Goal: Use online tool/utility: Utilize a website feature to perform a specific function

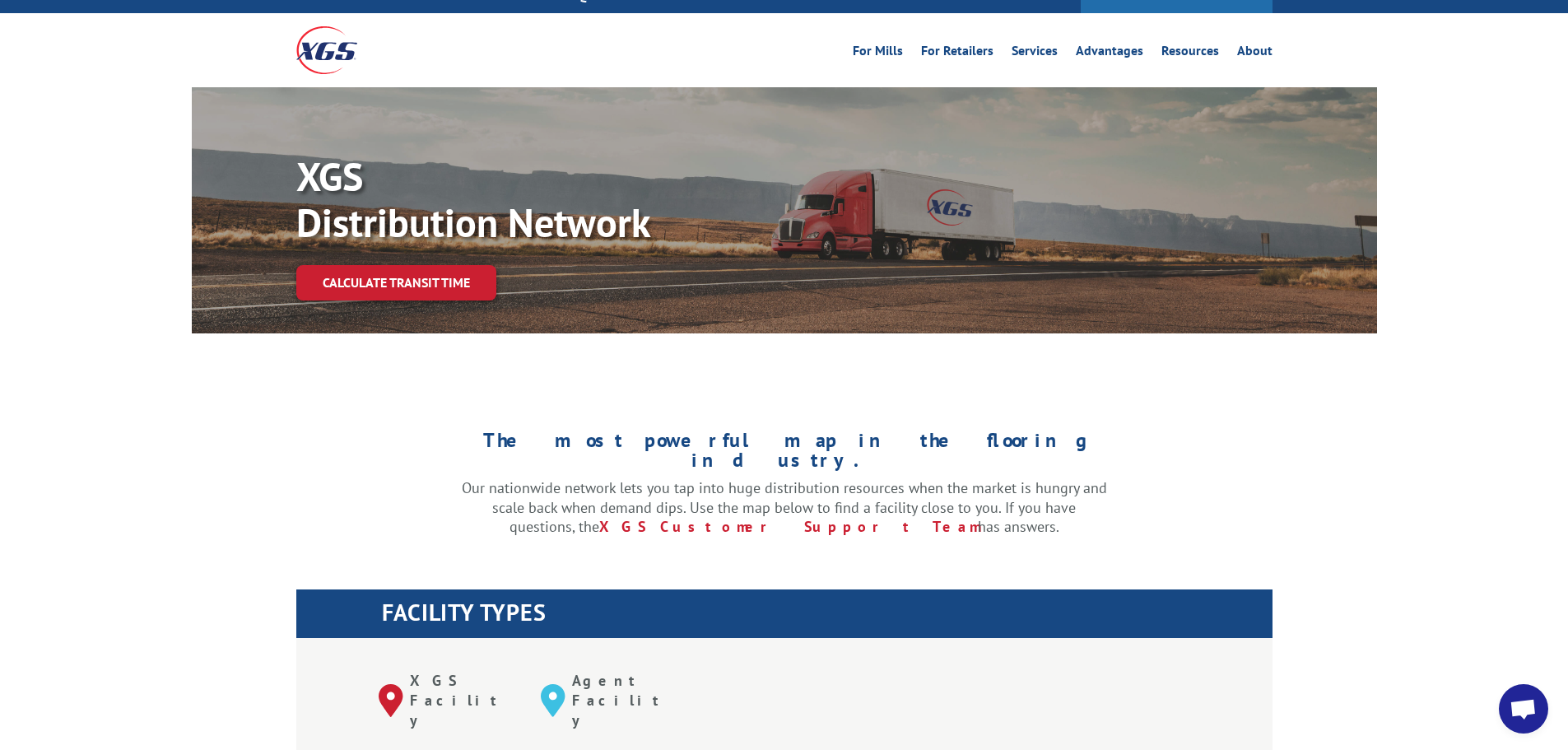
scroll to position [165, 0]
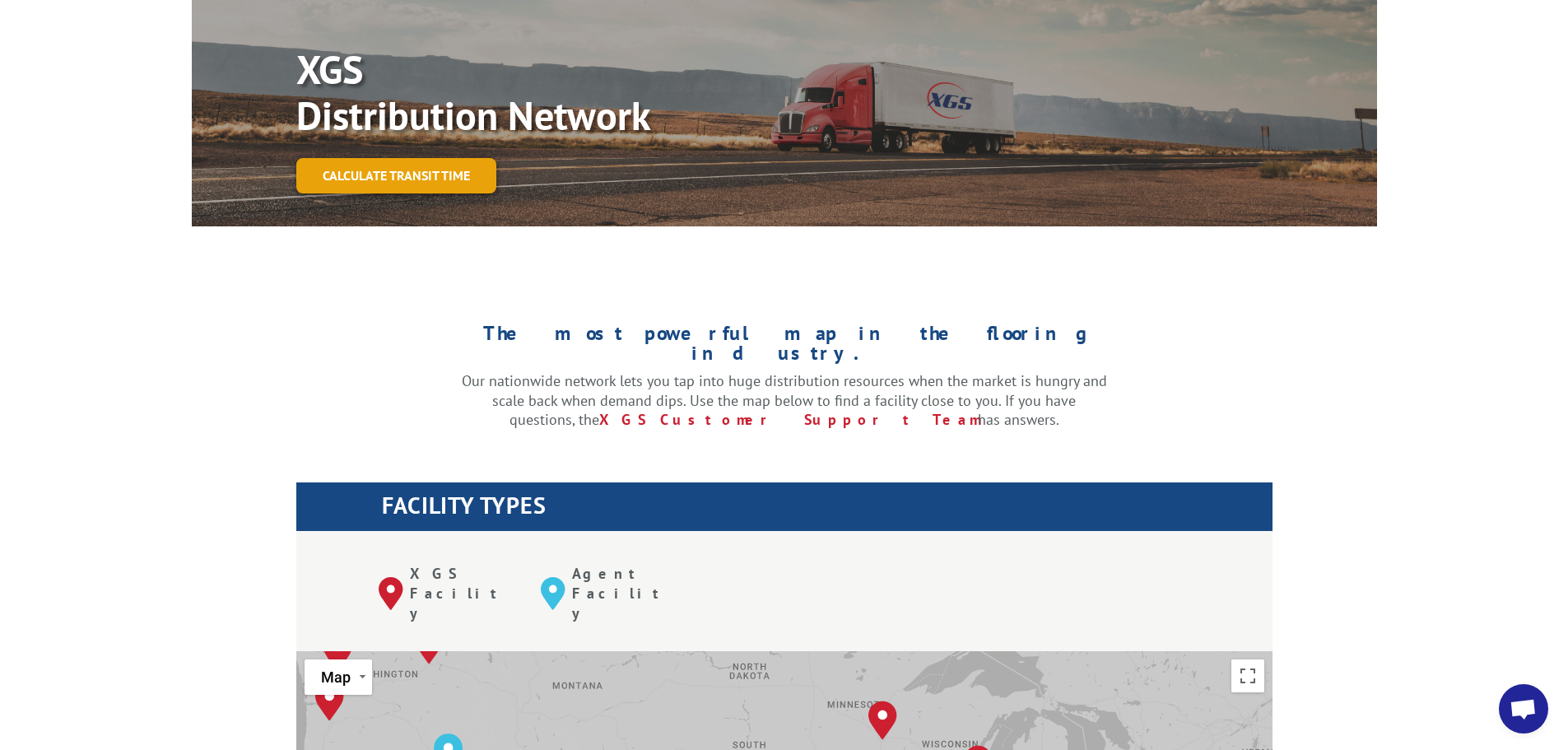
click at [380, 158] on link "Calculate transit time" at bounding box center [396, 176] width 200 height 35
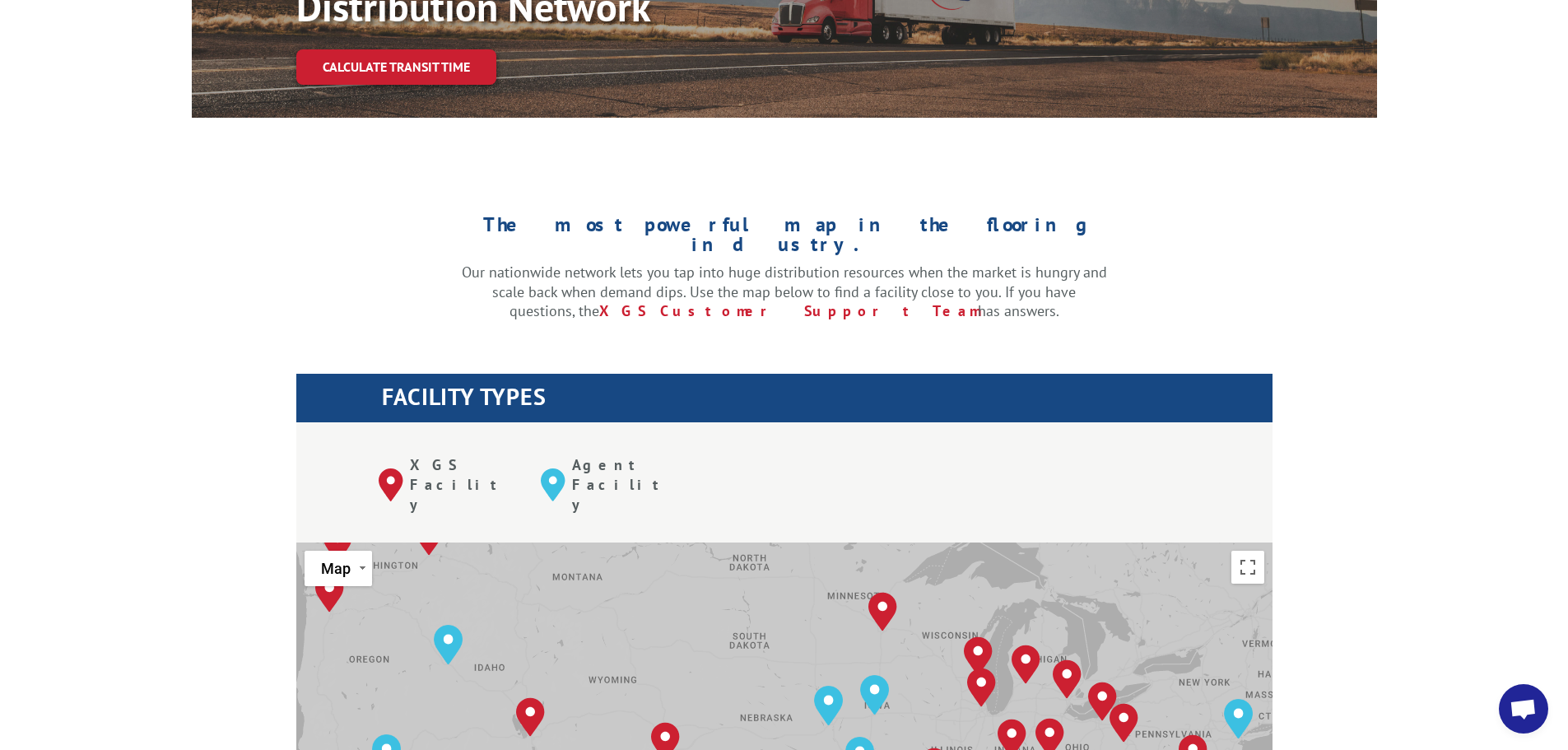
scroll to position [165, 0]
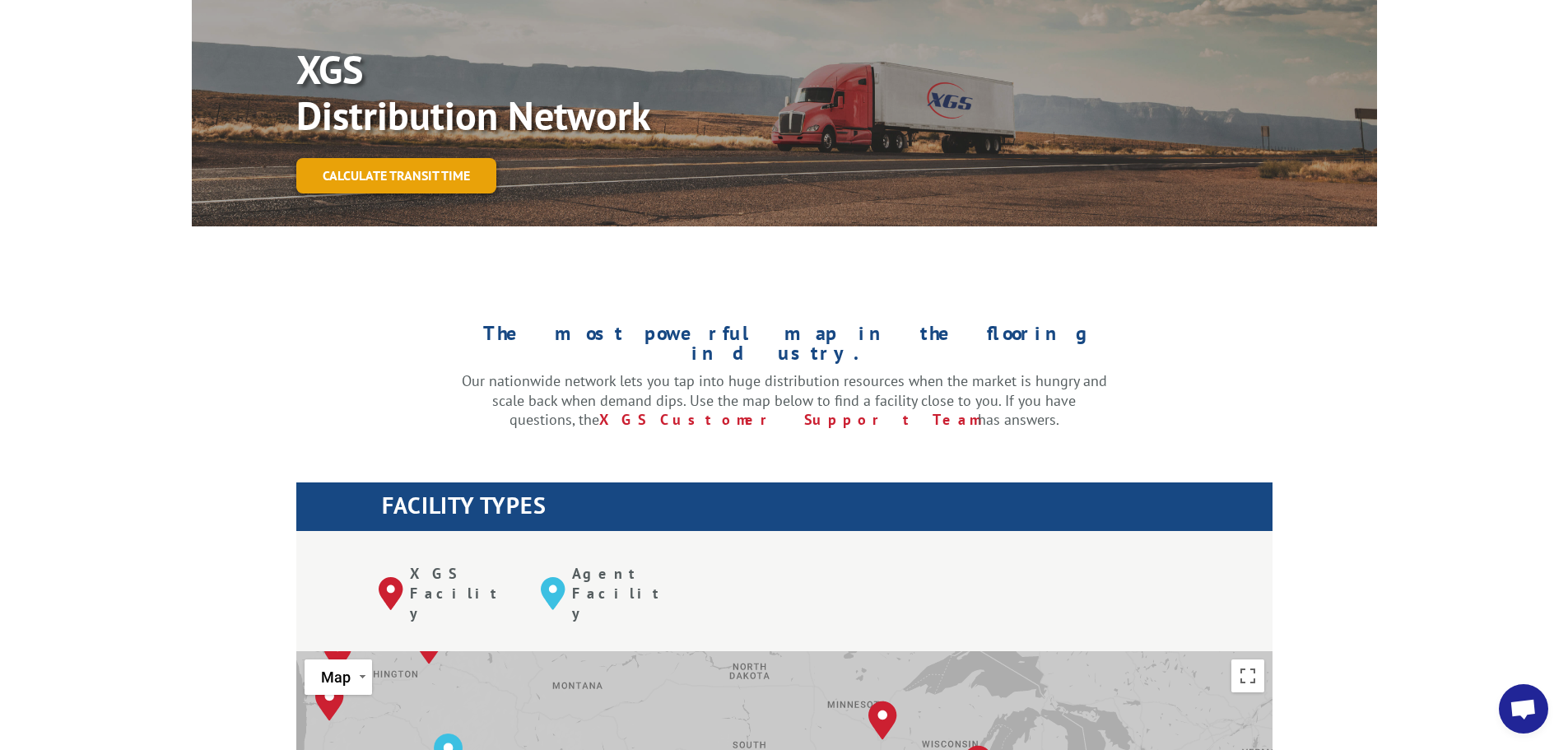
click at [370, 158] on link "Calculate transit time" at bounding box center [396, 176] width 200 height 35
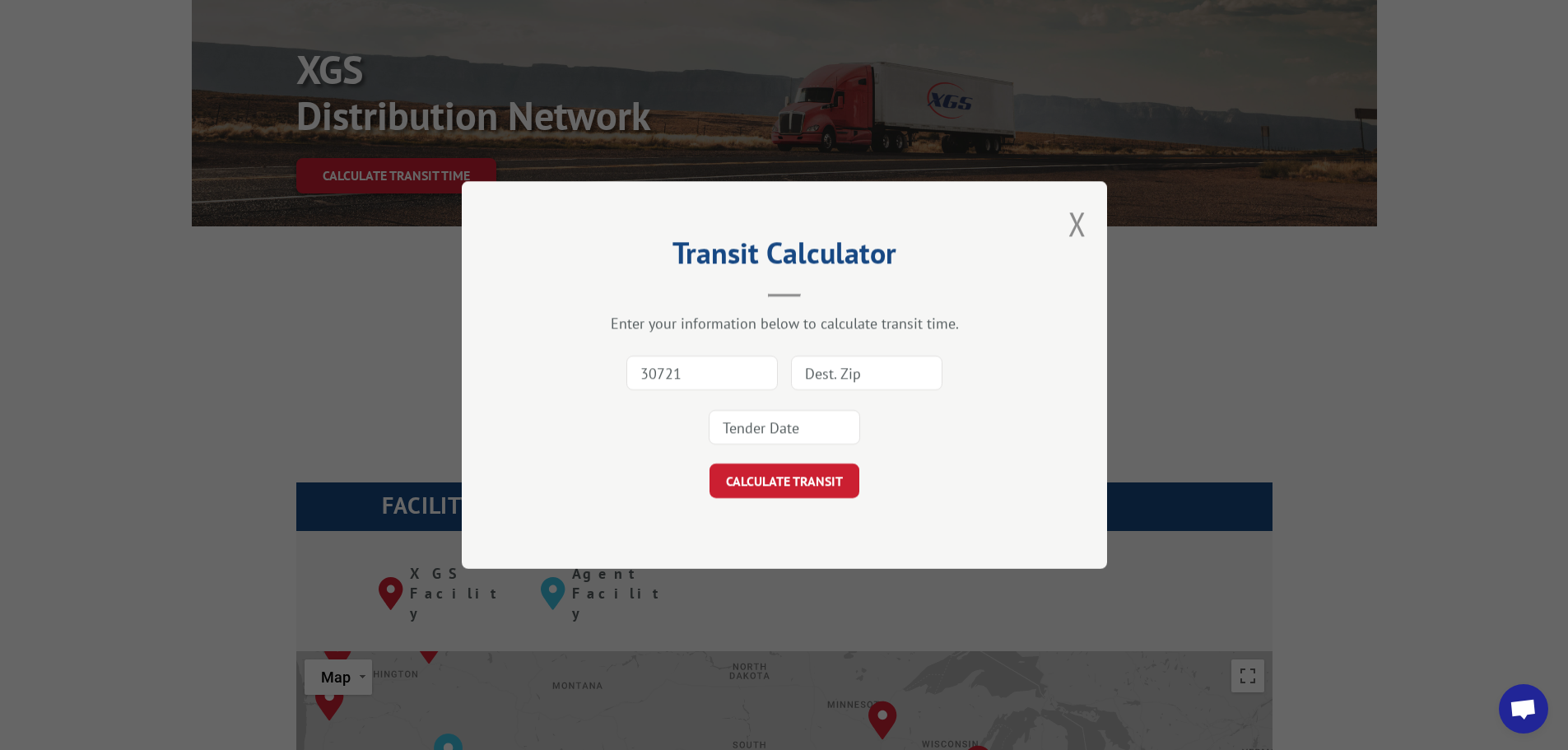
type input "30721"
type input "16201"
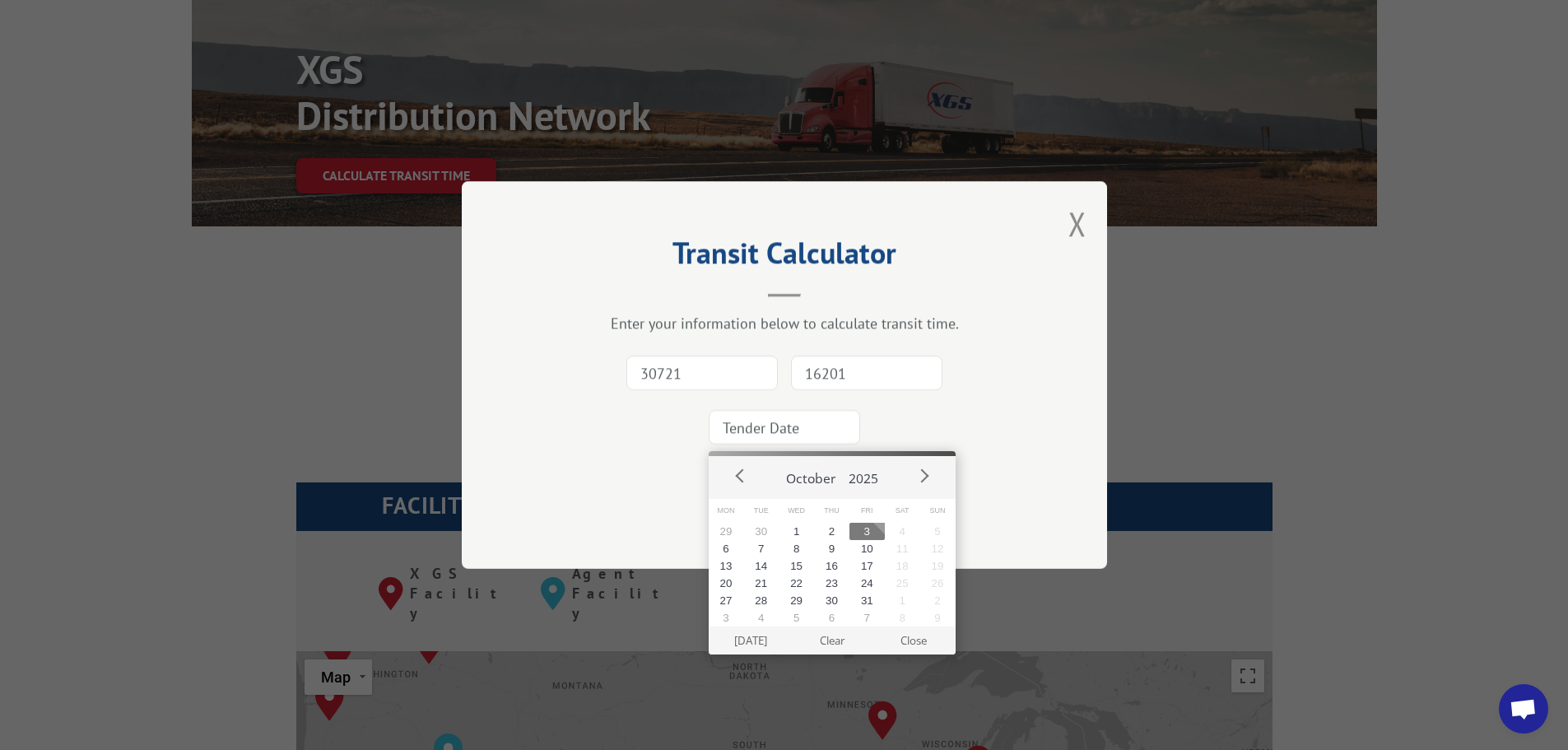
click at [799, 431] on input at bounding box center [784, 427] width 152 height 35
click at [869, 530] on button "3" at bounding box center [867, 531] width 35 height 17
type input "2025-10-03"
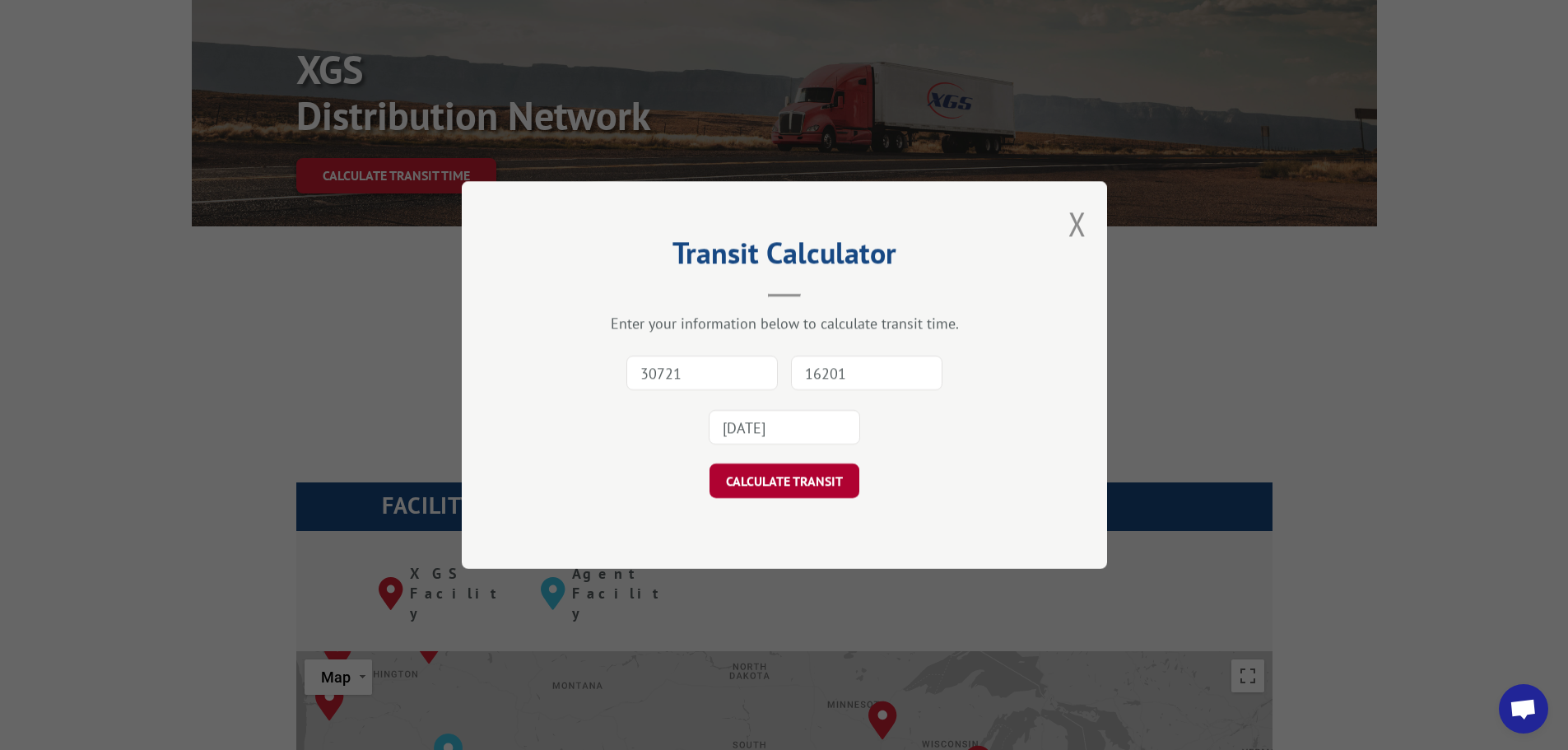
click at [797, 488] on button "CALCULATE TRANSIT" at bounding box center [784, 481] width 150 height 35
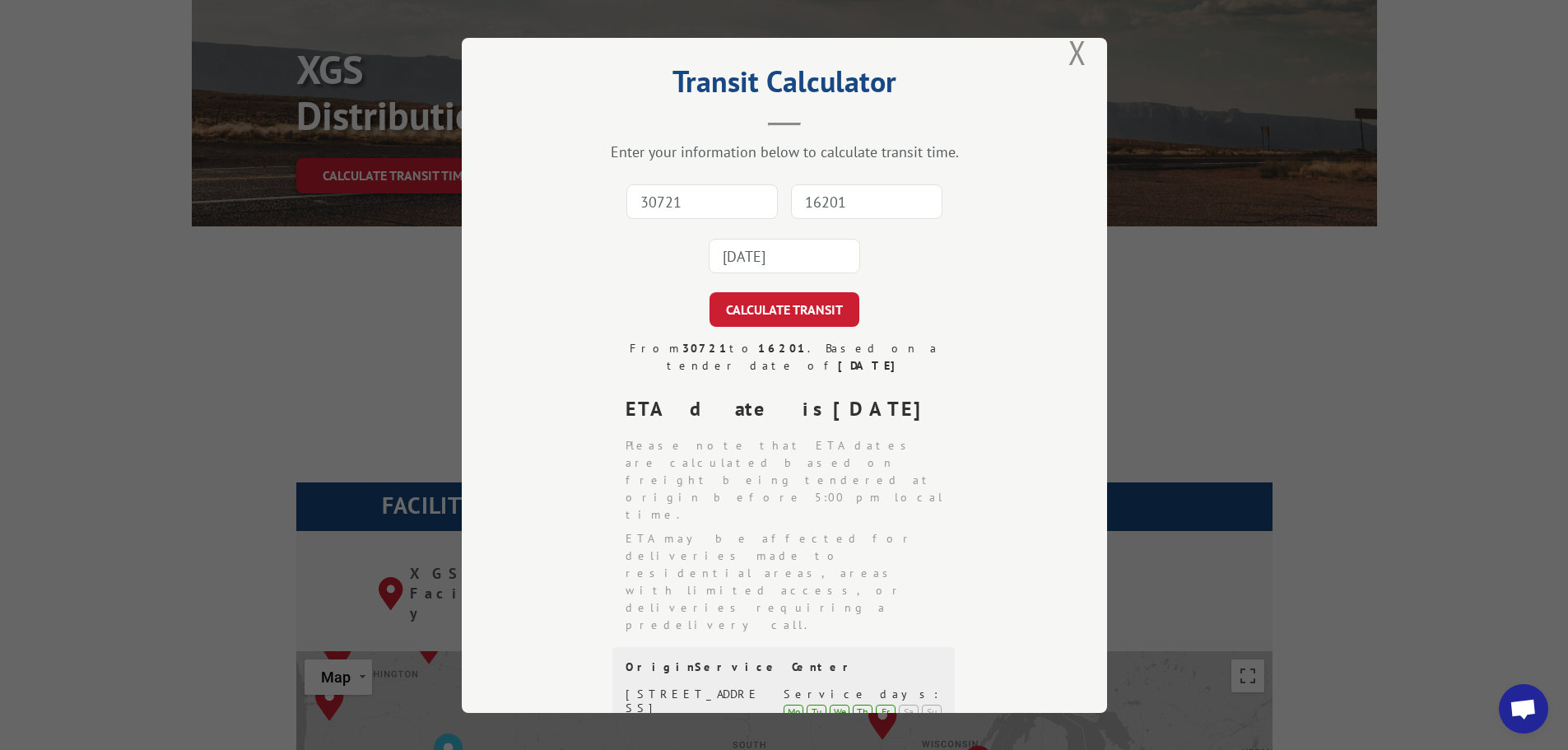
scroll to position [0, 0]
